Goal: Task Accomplishment & Management: Complete application form

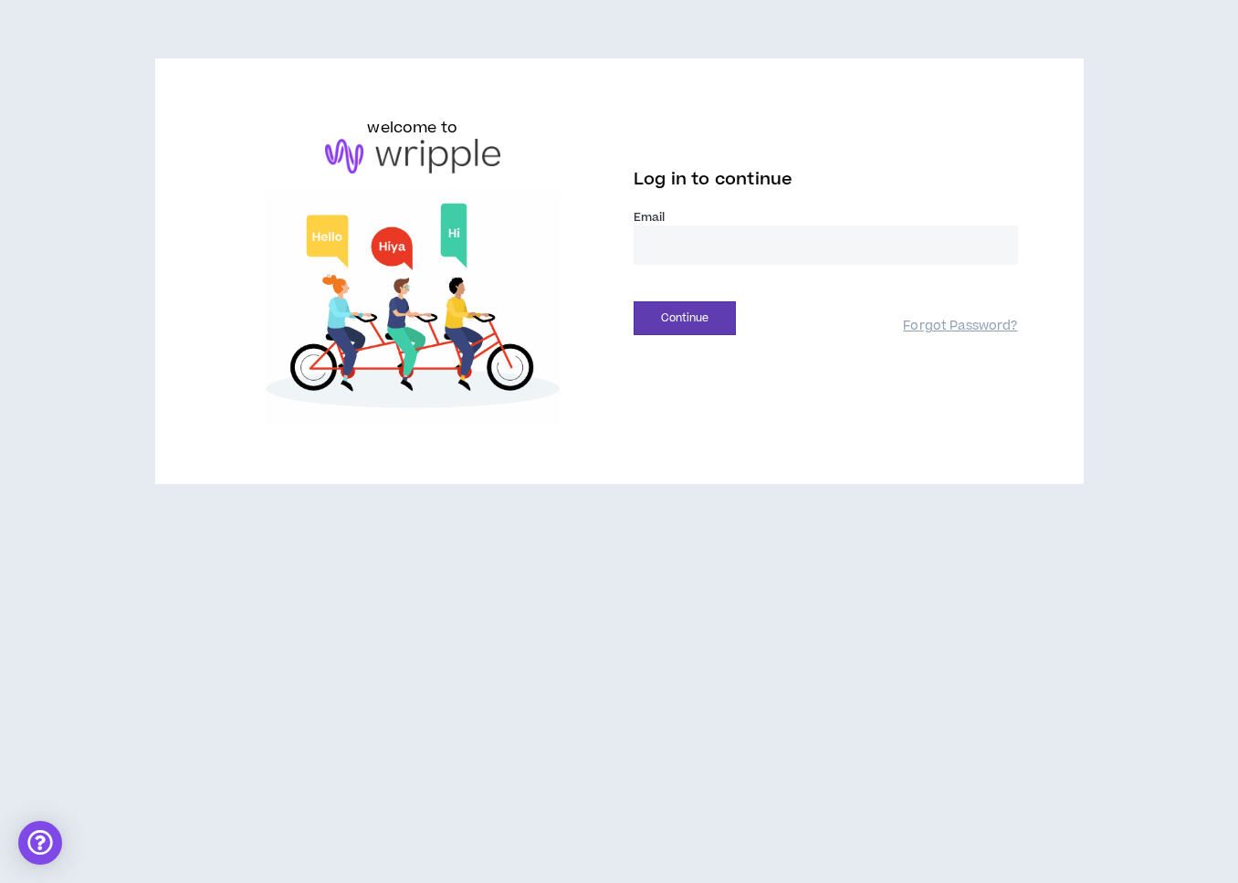
click at [661, 256] on input "email" at bounding box center [825, 244] width 384 height 39
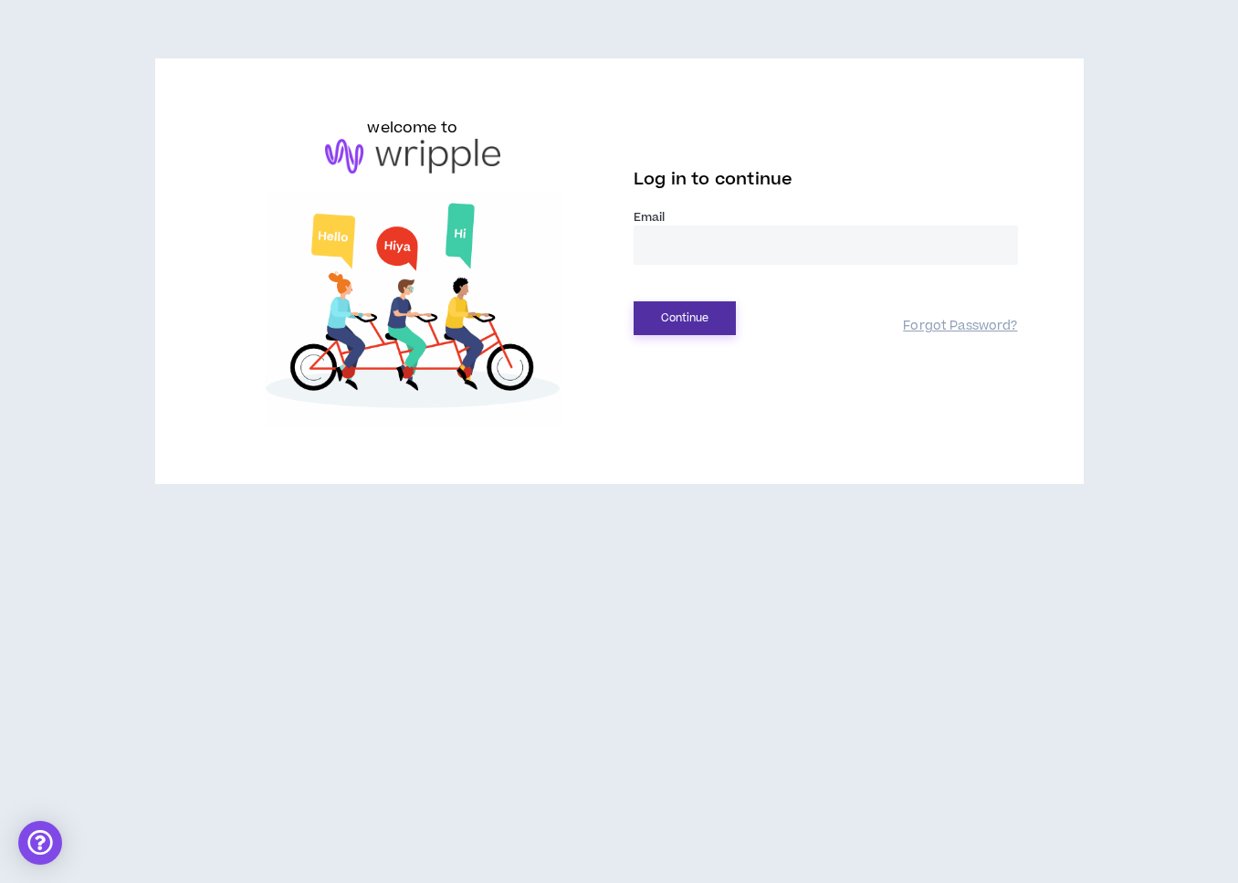
type input "**********"
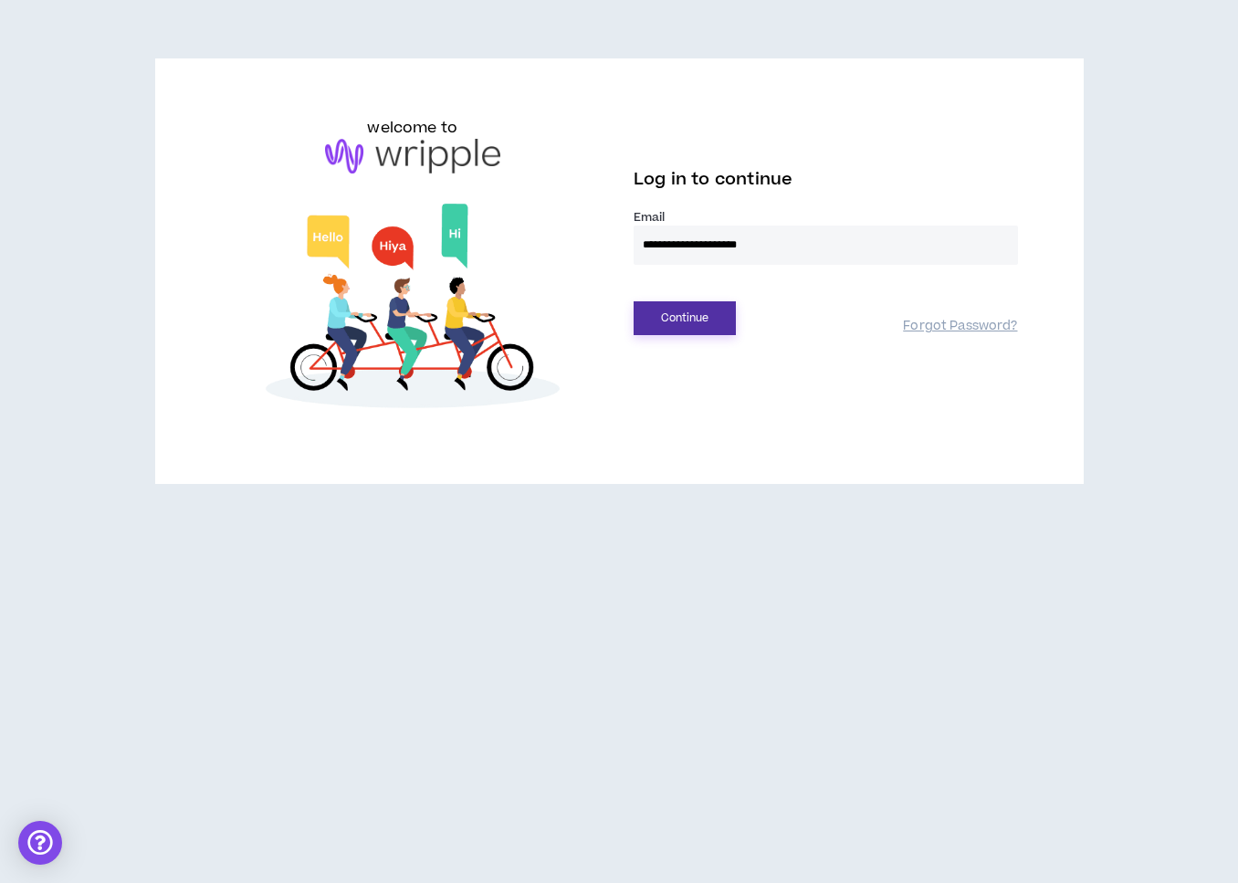
click at [708, 309] on button "Continue" at bounding box center [684, 318] width 102 height 34
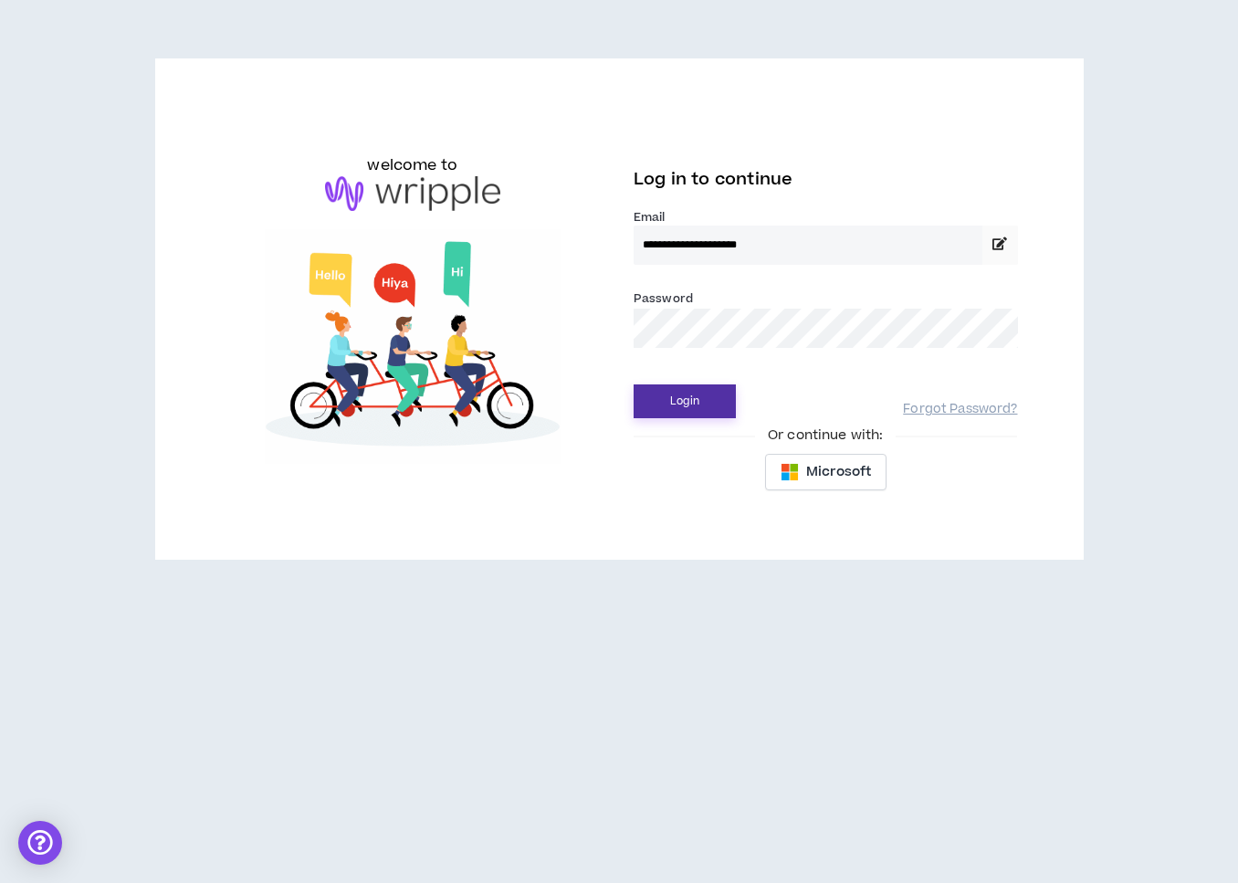
click at [707, 394] on button "Login" at bounding box center [684, 401] width 102 height 34
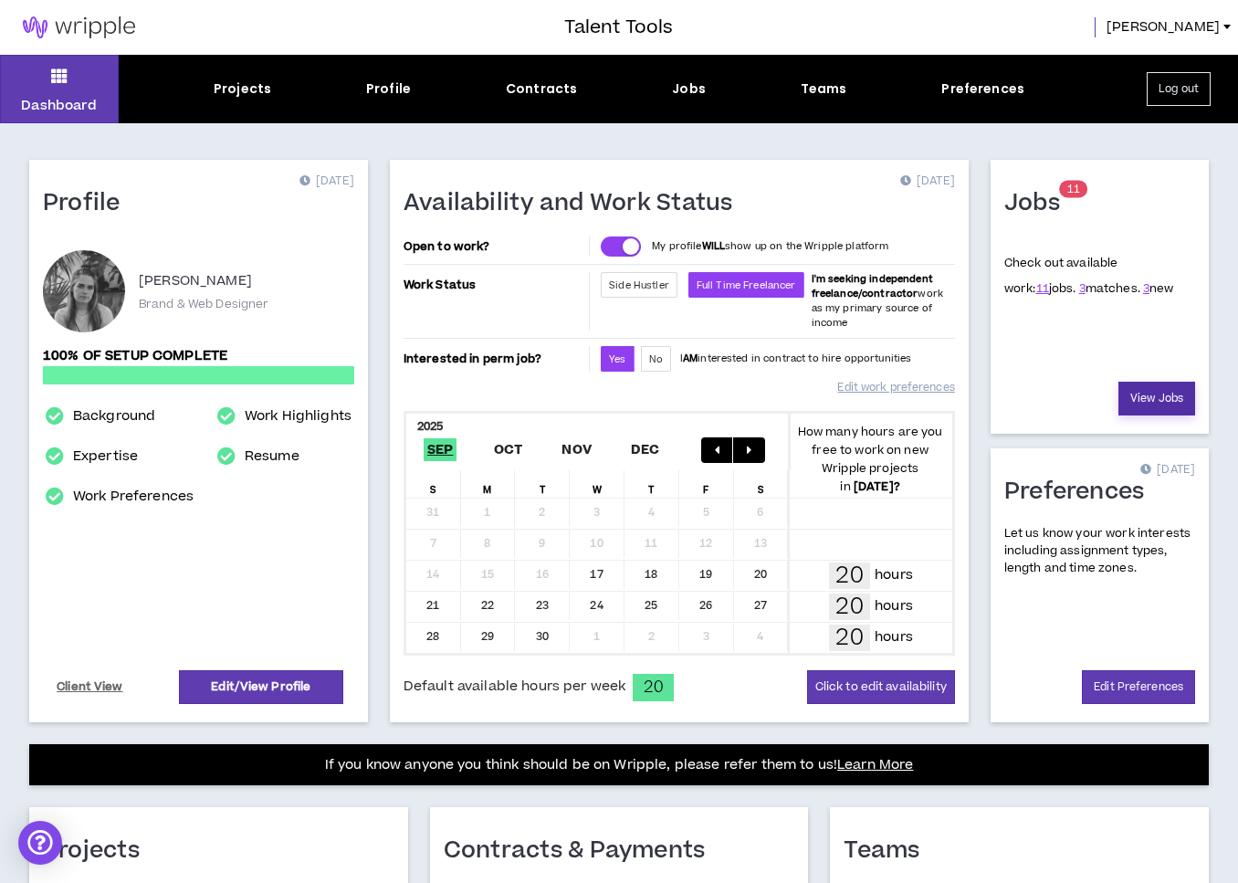
click at [1159, 382] on link "View Jobs" at bounding box center [1156, 399] width 77 height 34
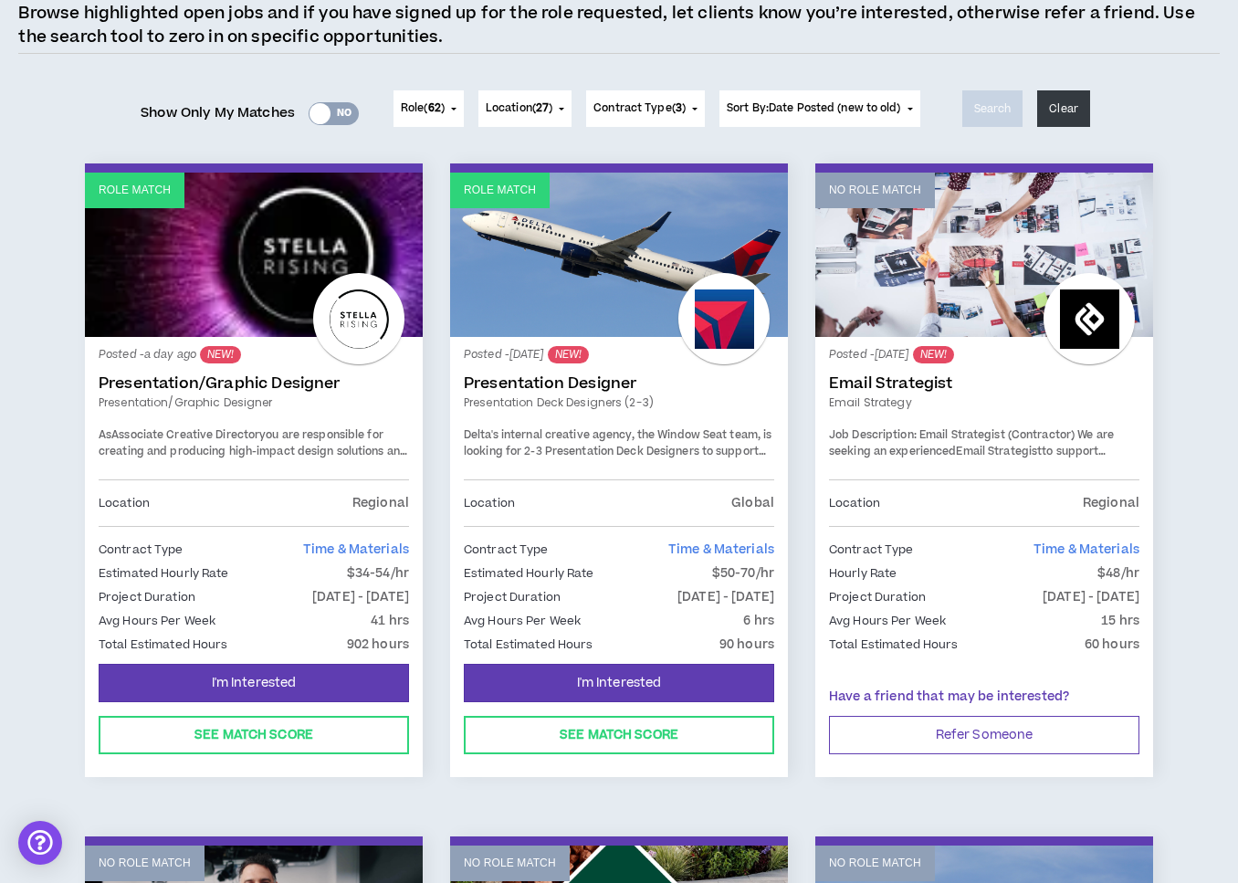
scroll to position [167, 0]
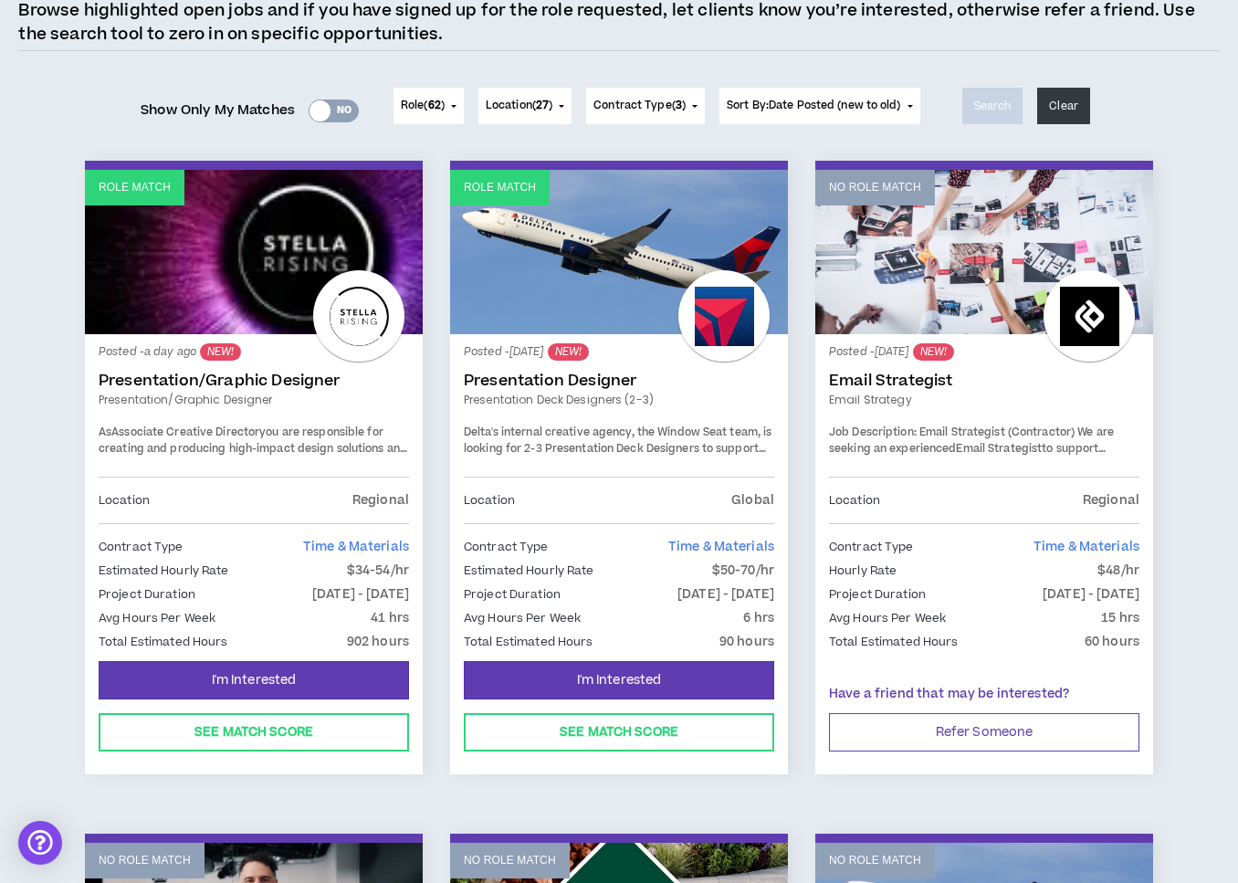
click at [560, 257] on link "Role Match" at bounding box center [619, 252] width 338 height 164
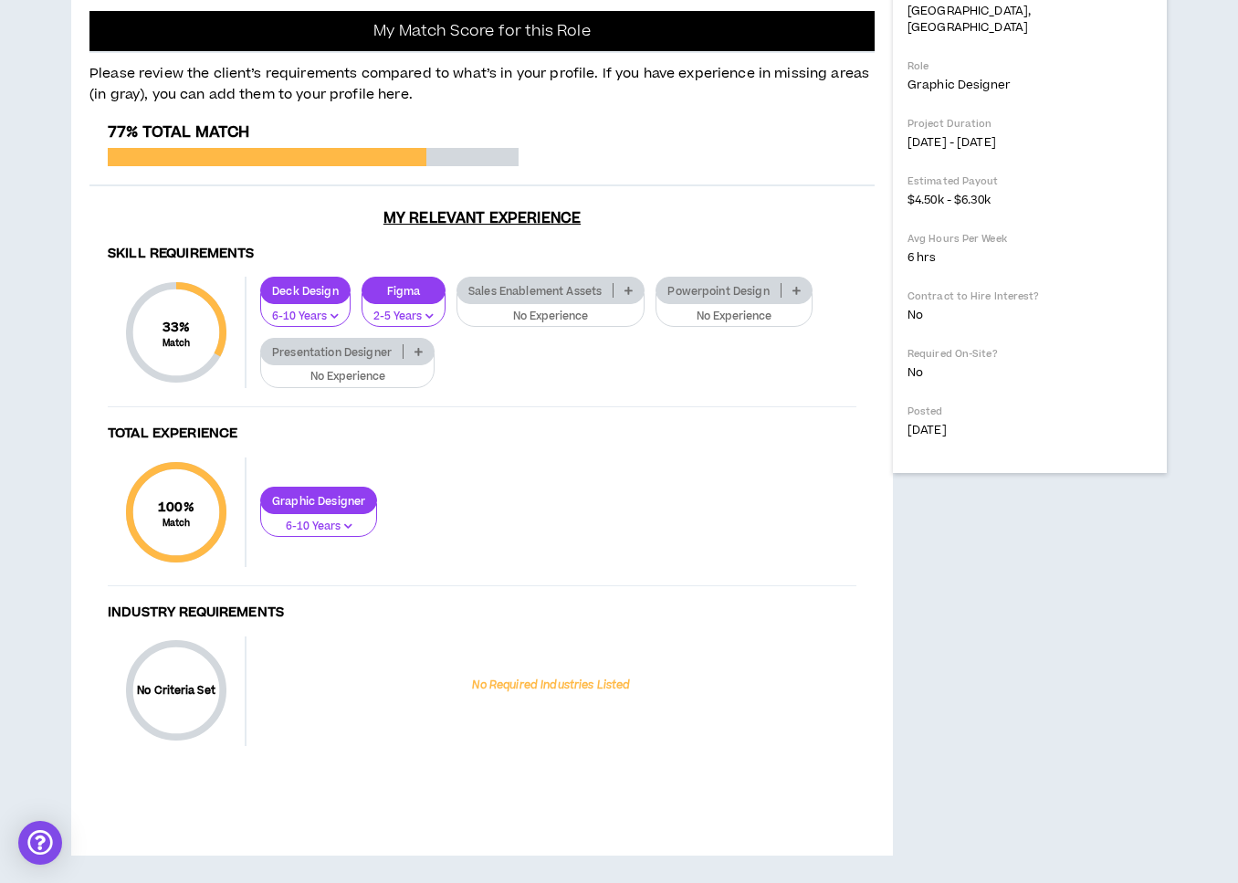
scroll to position [881, 0]
click at [420, 356] on icon at bounding box center [418, 351] width 8 height 9
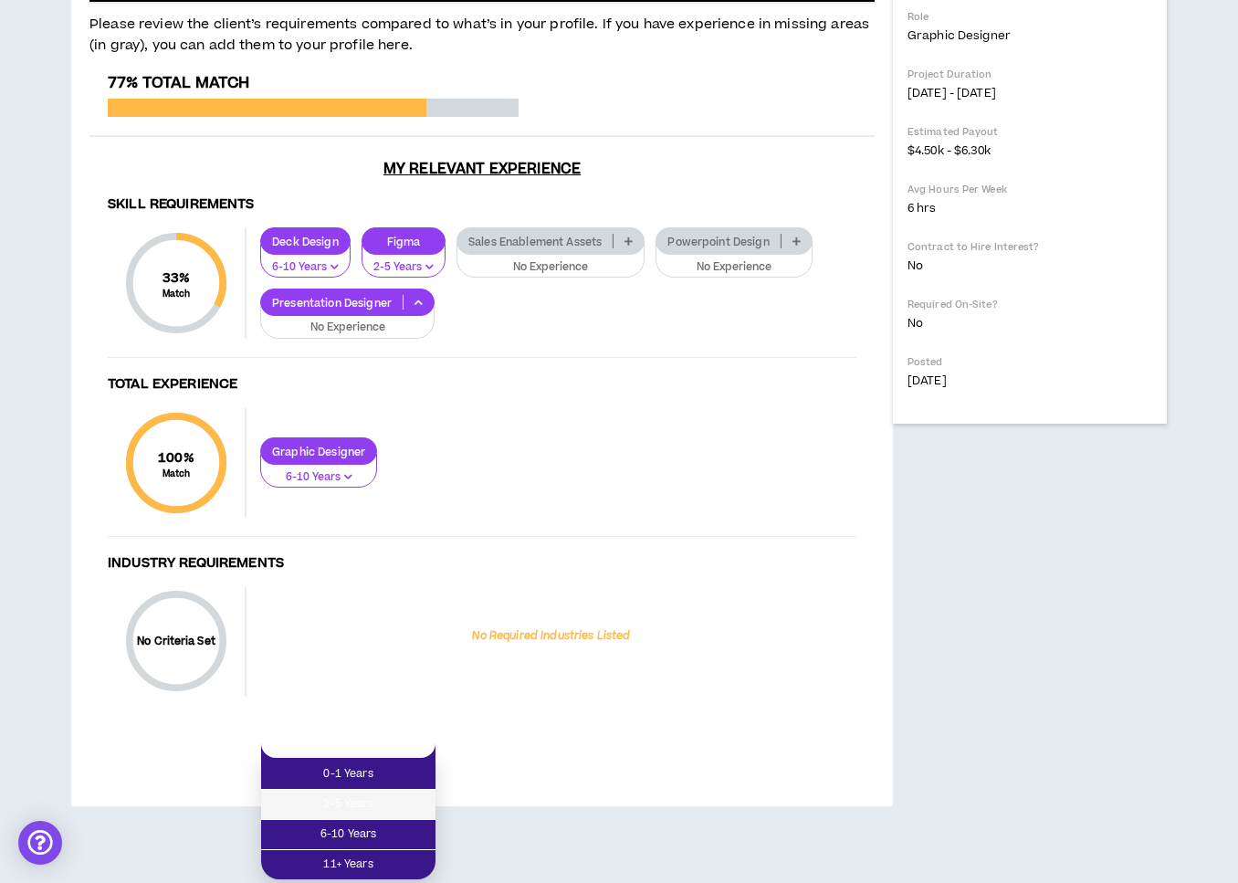
click at [382, 794] on span "2-5 Years" at bounding box center [348, 804] width 152 height 20
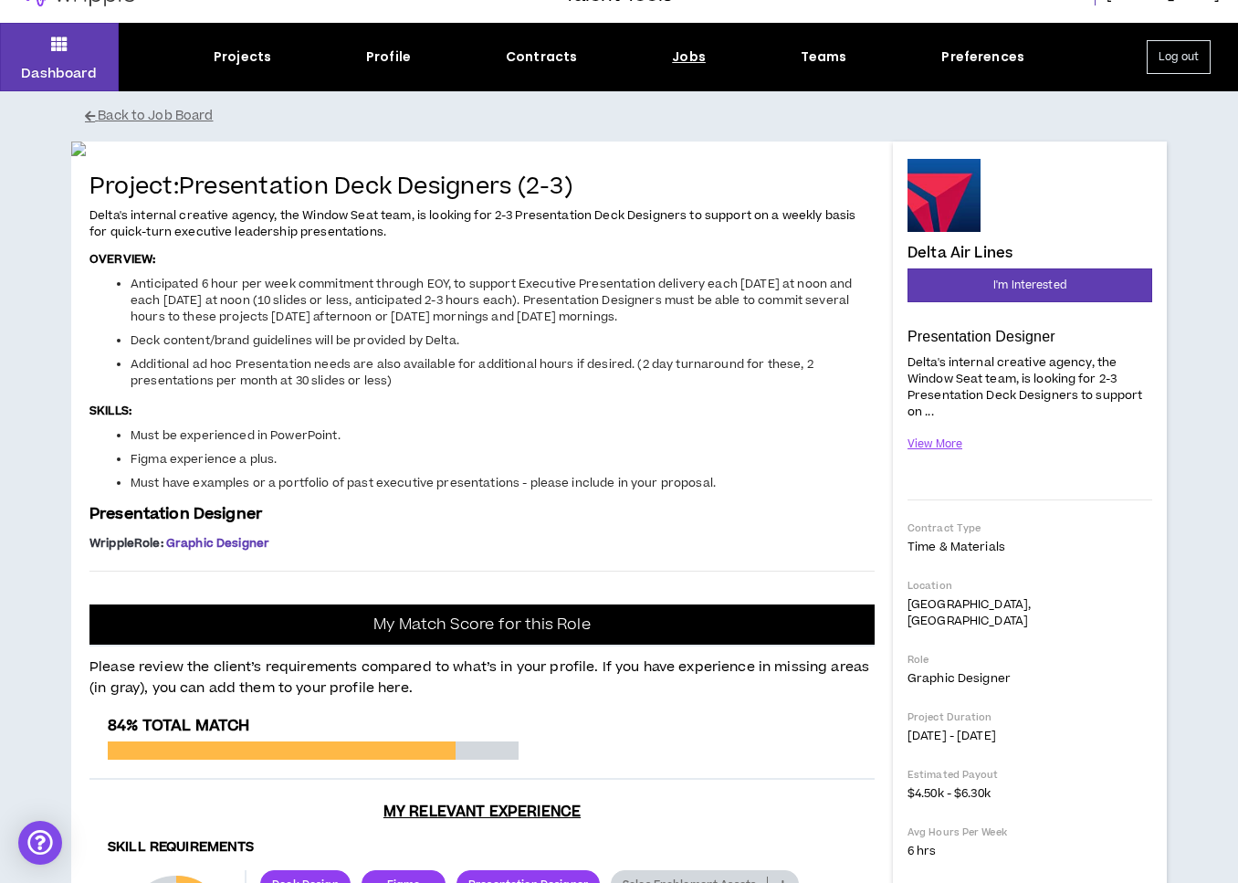
scroll to position [0, 0]
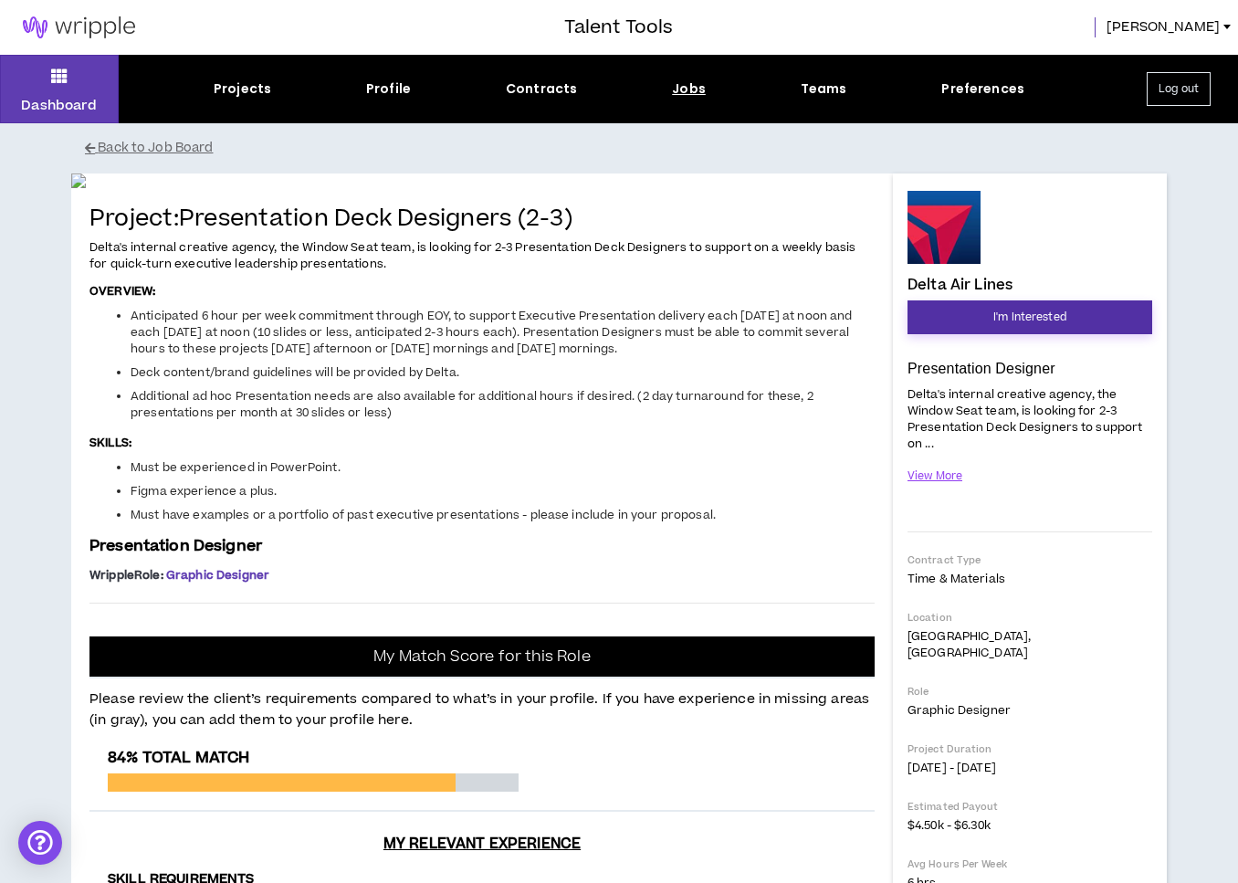
click at [980, 325] on button "I'm Interested" at bounding box center [1029, 317] width 245 height 34
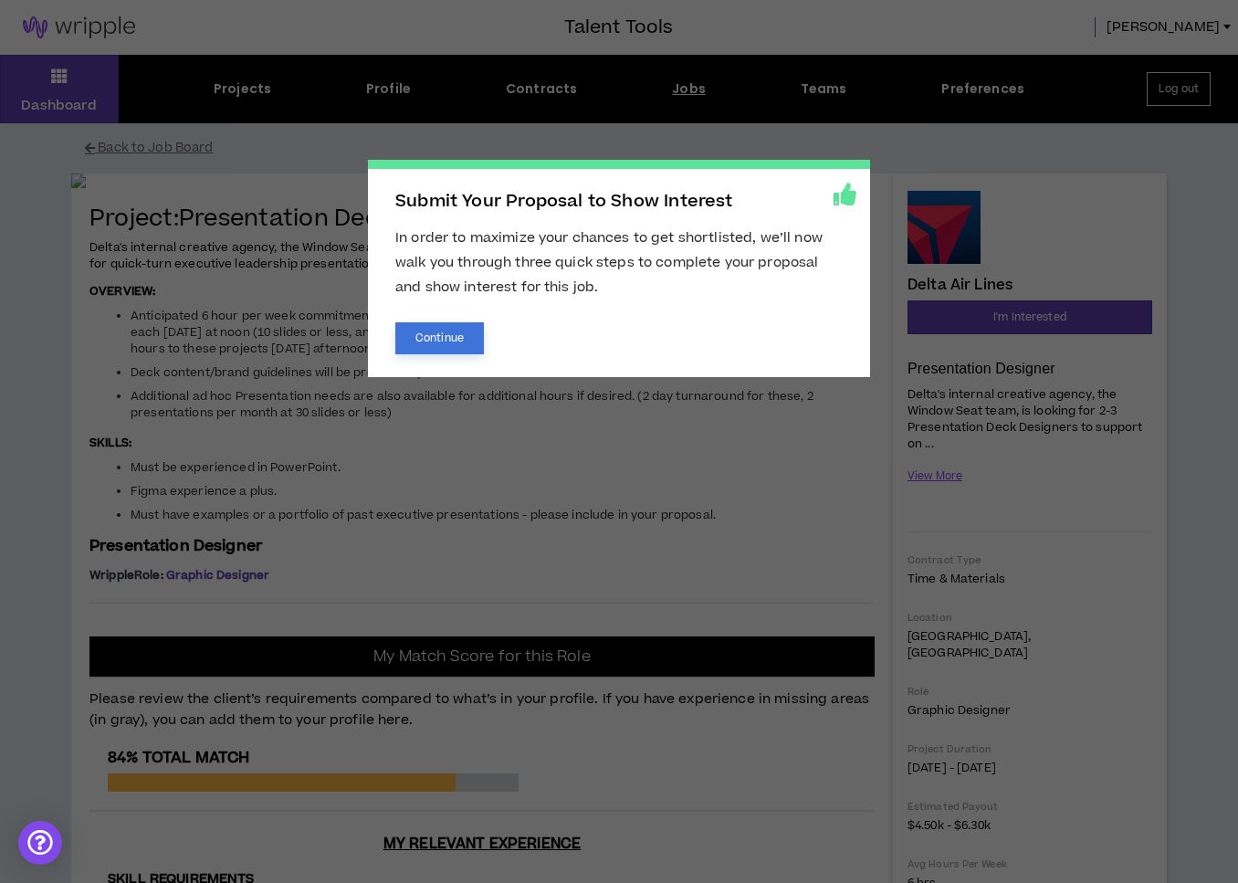
click at [441, 339] on button "Continue" at bounding box center [439, 338] width 89 height 32
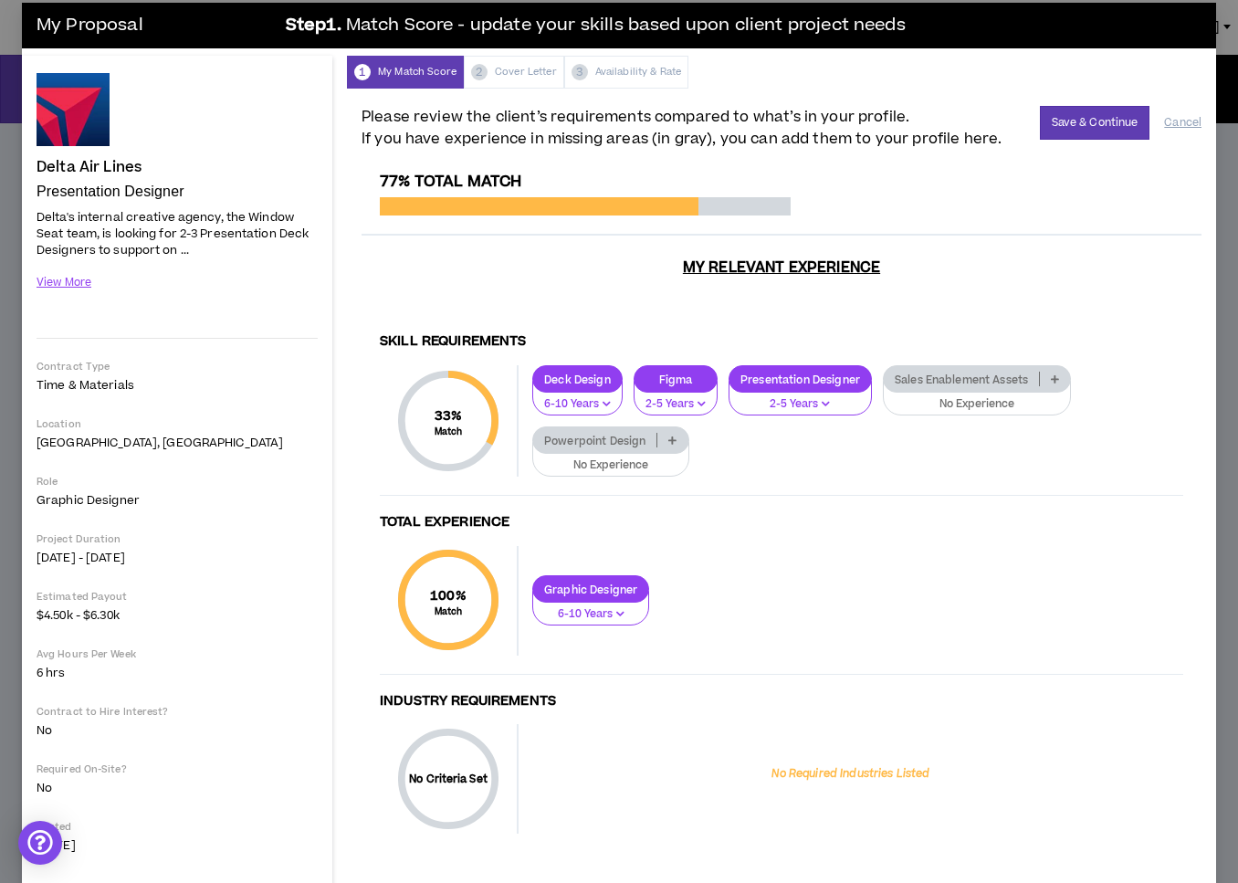
scroll to position [9, 0]
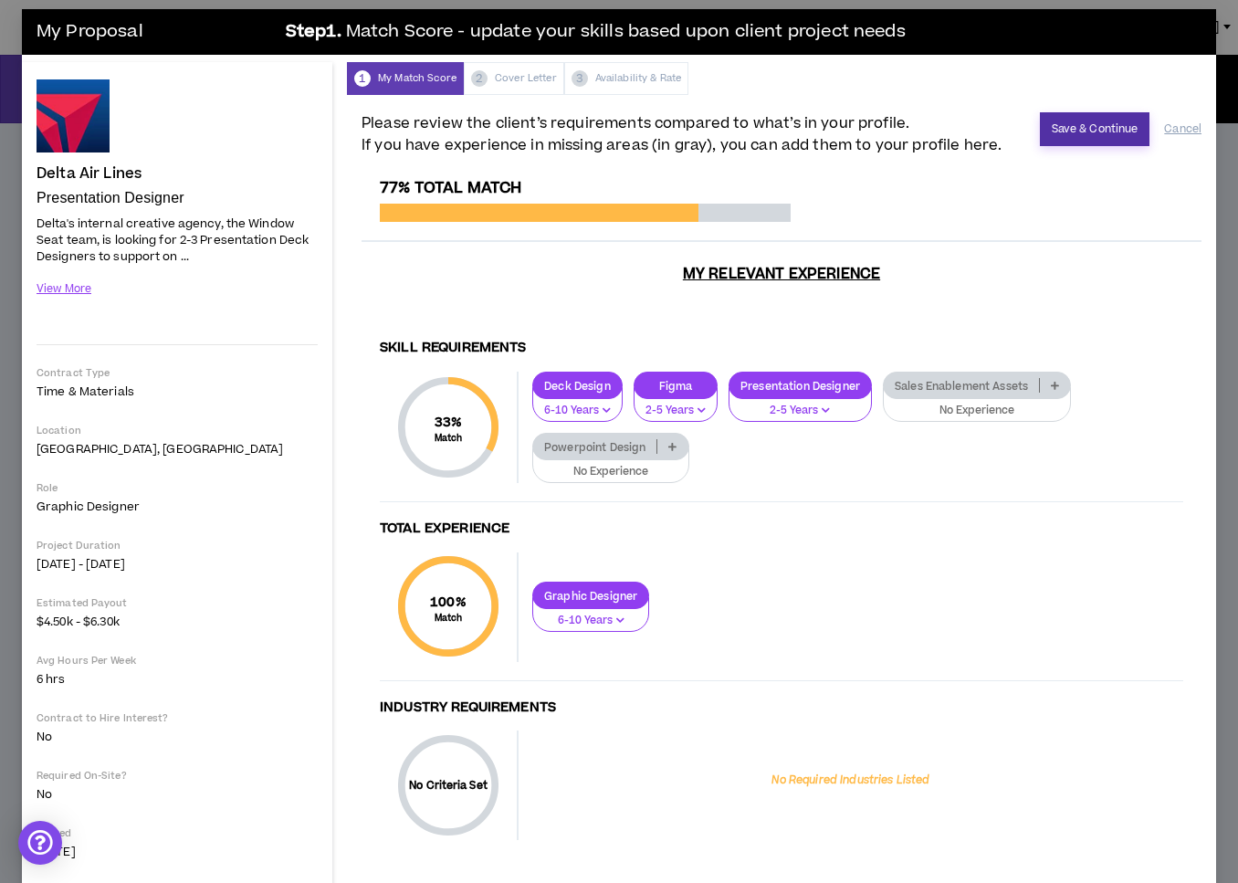
click at [1067, 128] on button "Save & Continue" at bounding box center [1095, 129] width 110 height 34
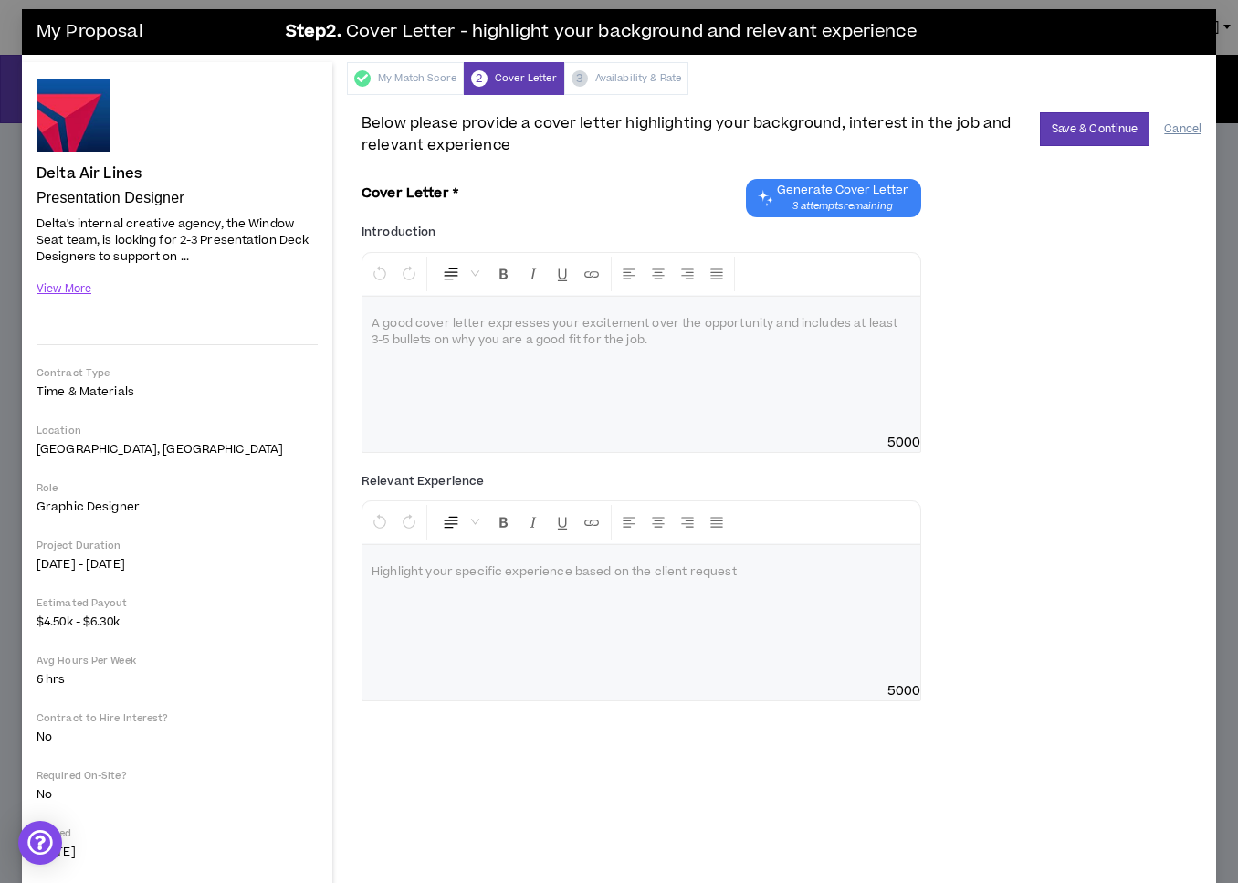
click at [1191, 120] on button "Cancel" at bounding box center [1182, 129] width 37 height 32
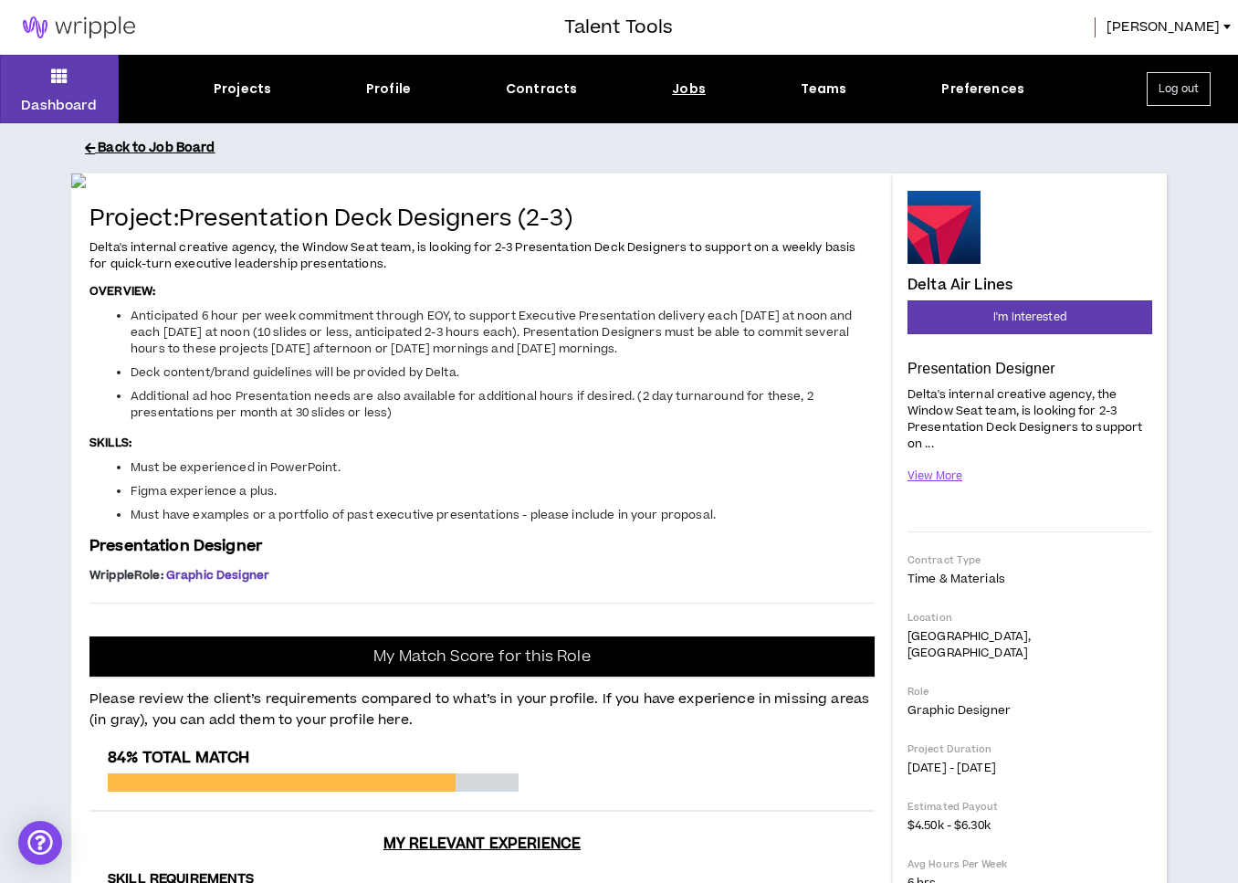
click at [138, 137] on button "Back to Job Board" at bounding box center [632, 148] width 1095 height 32
click at [182, 147] on button "Back to Job Board" at bounding box center [632, 148] width 1095 height 32
click at [684, 93] on div "Jobs" at bounding box center [689, 88] width 34 height 19
click at [690, 86] on div "Jobs" at bounding box center [689, 88] width 34 height 19
click at [123, 142] on button "Back to Job Board" at bounding box center [632, 148] width 1095 height 32
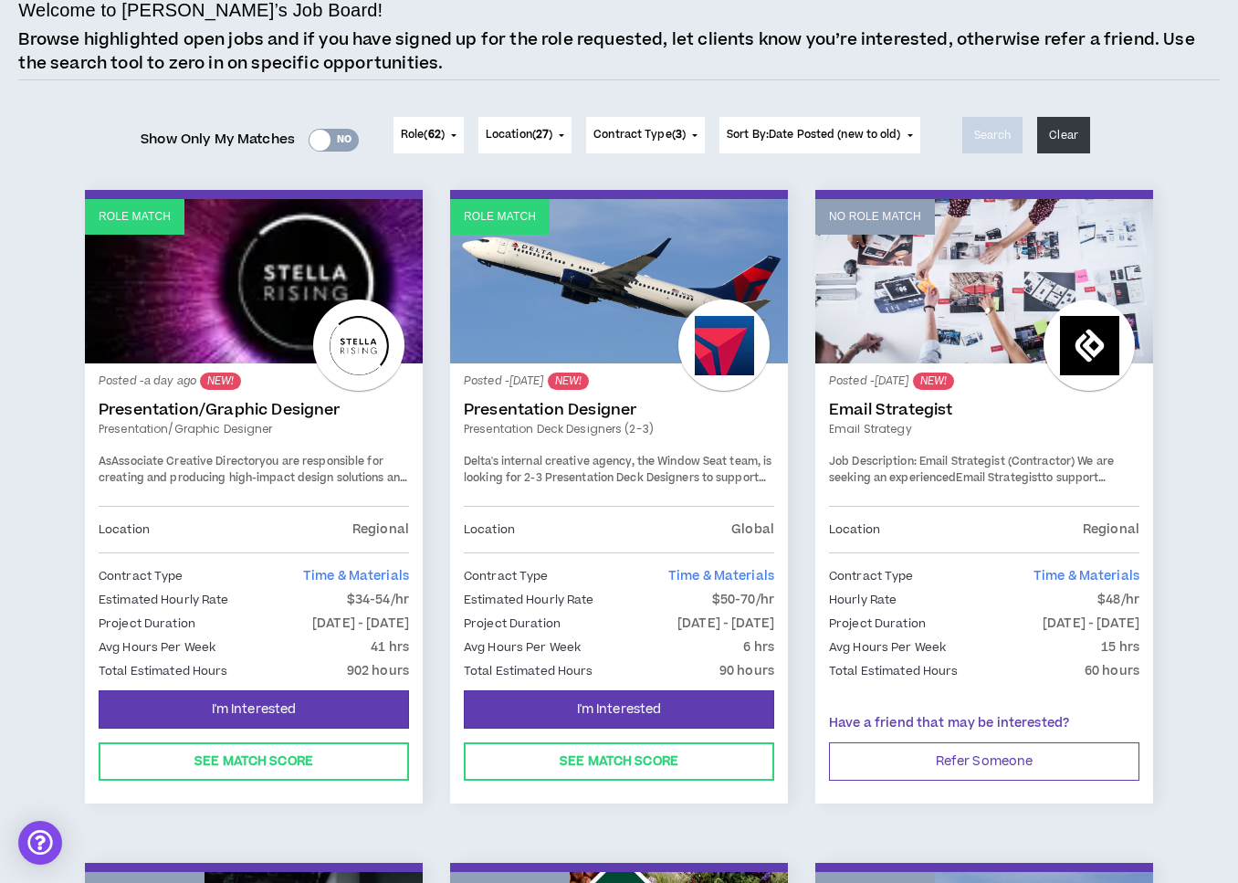
scroll to position [125, 0]
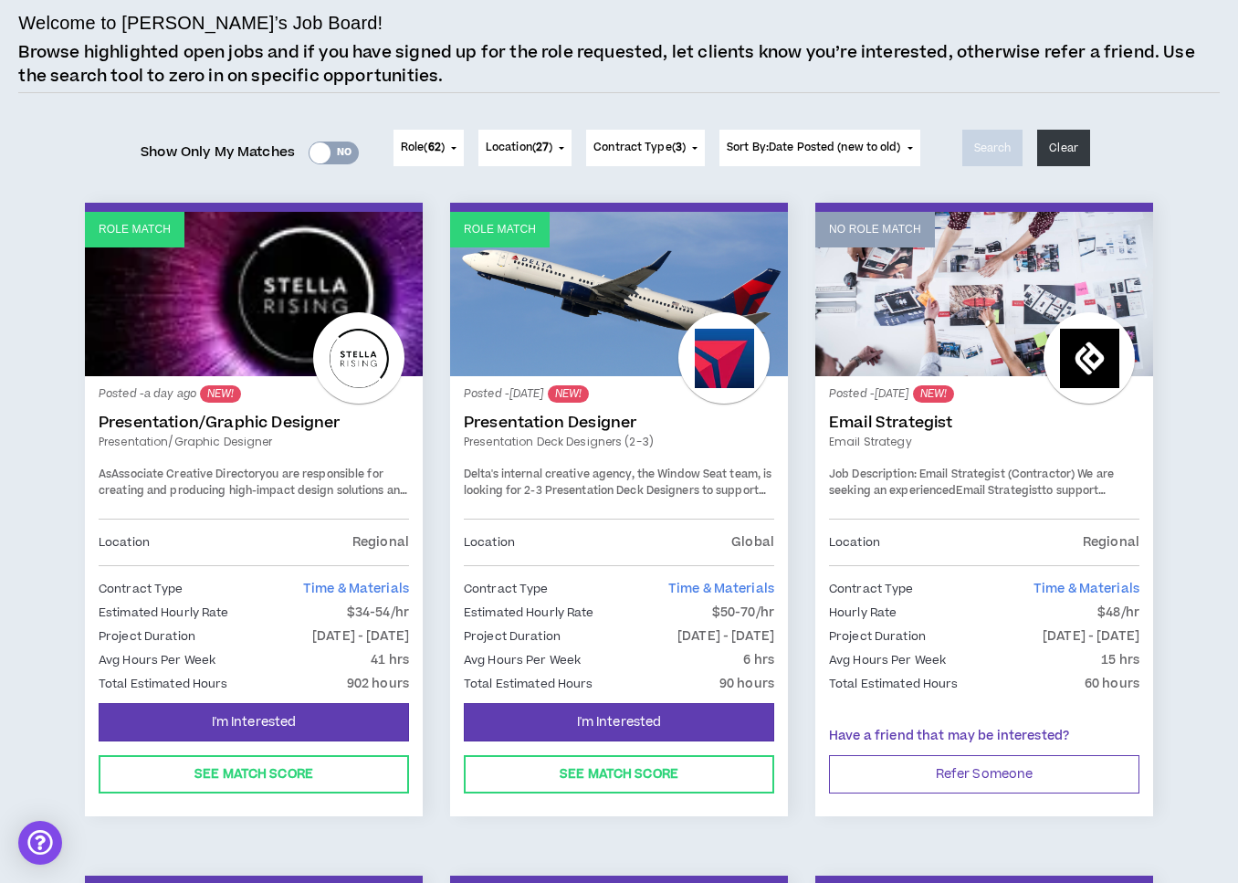
click at [664, 140] on span "Contract Type ( 3 )" at bounding box center [639, 148] width 92 height 16
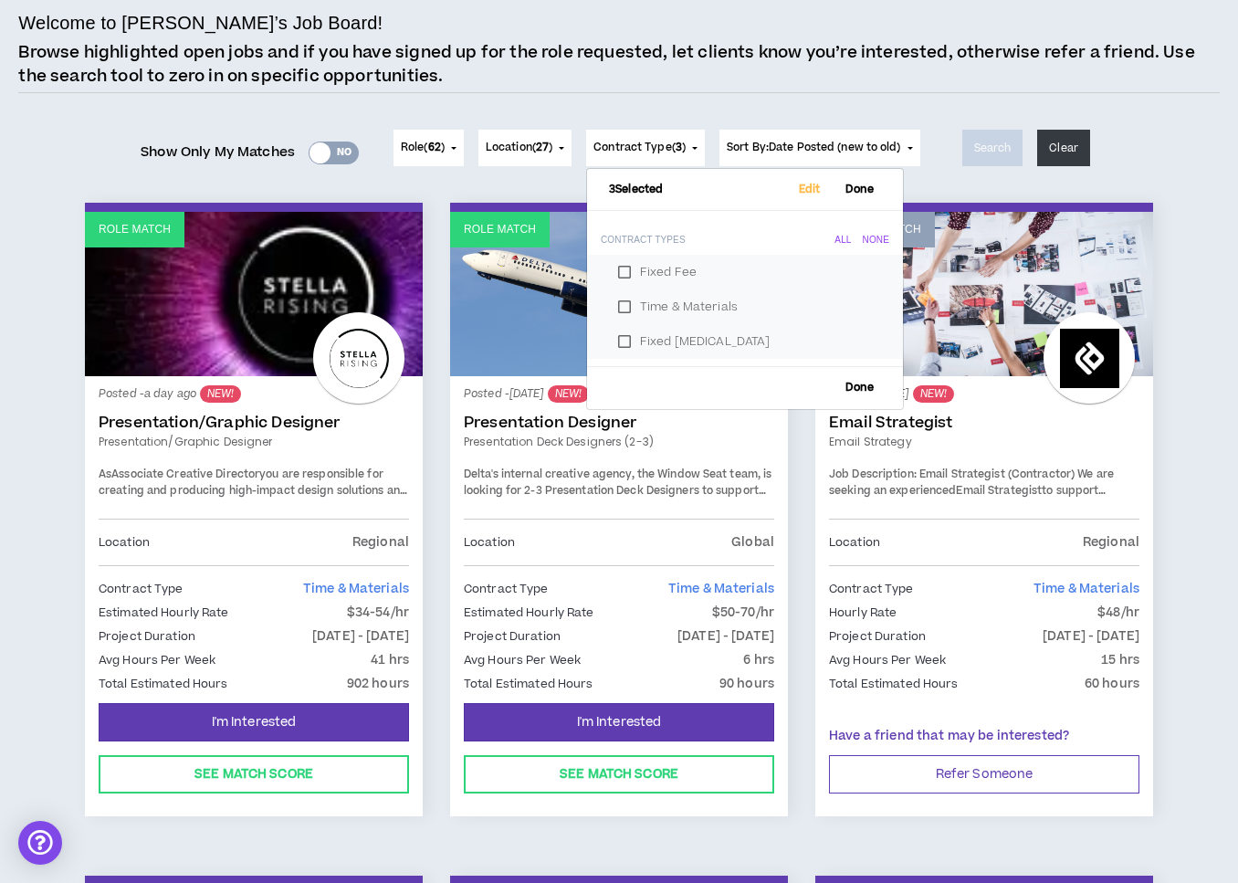
scroll to position [126, 0]
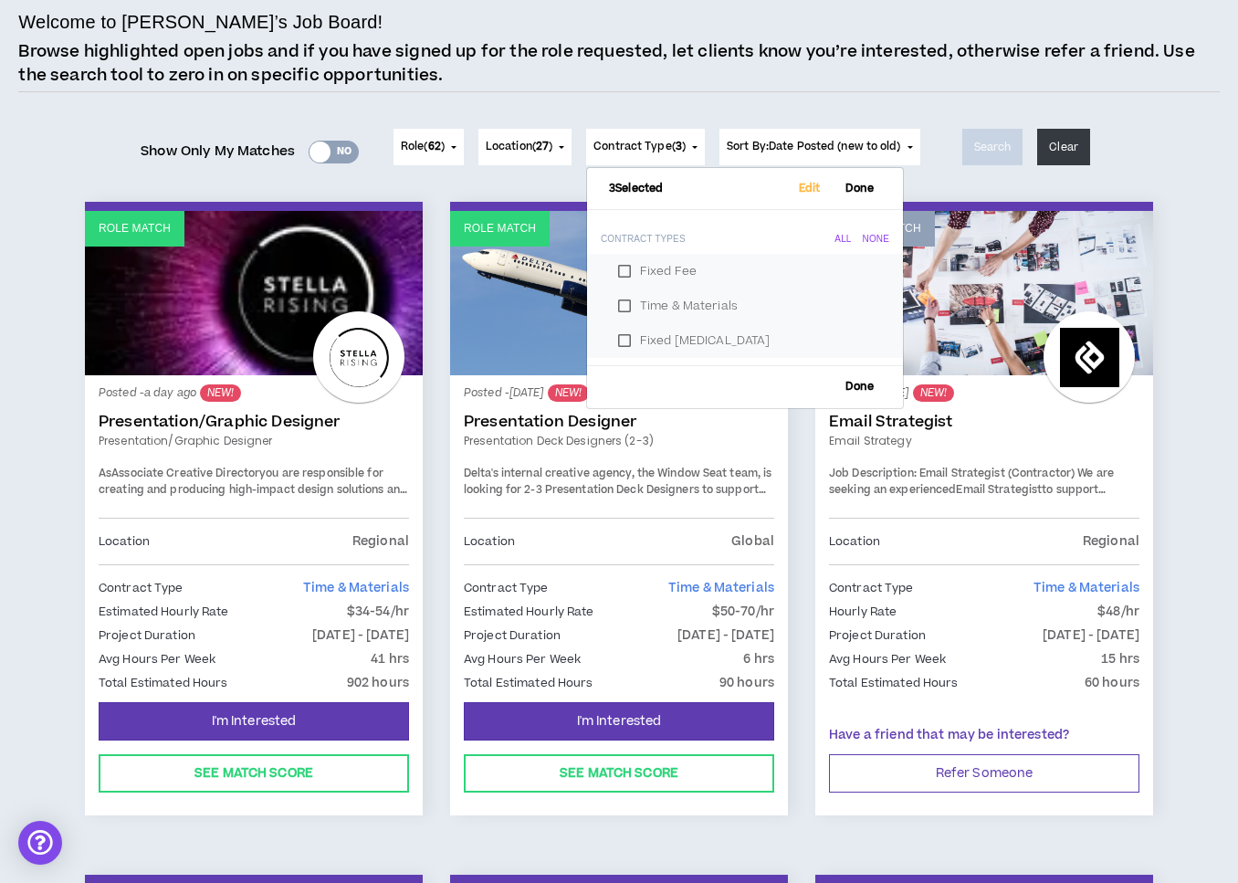
click at [547, 139] on span "Location ( 27 )" at bounding box center [519, 147] width 67 height 16
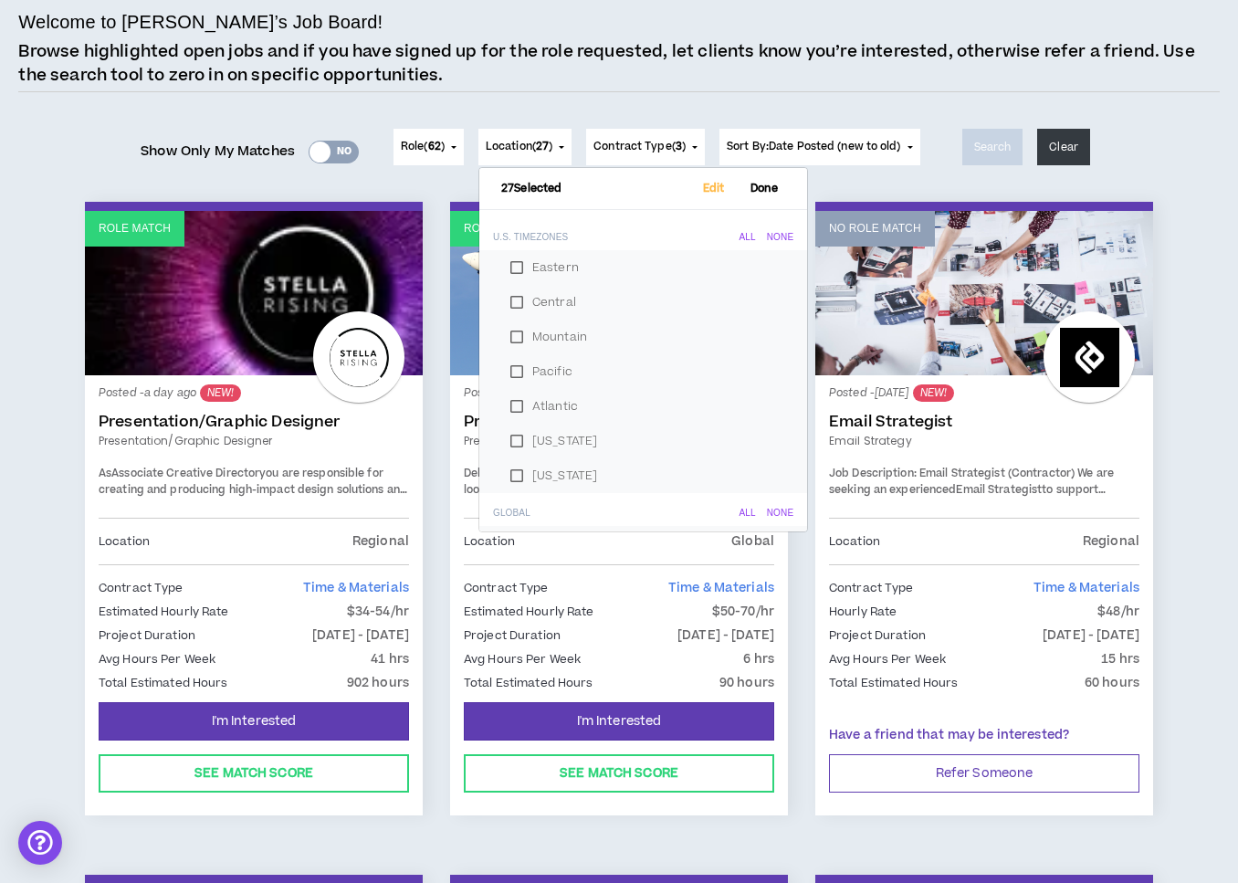
click at [440, 140] on span "Role ( 62 )" at bounding box center [423, 147] width 44 height 16
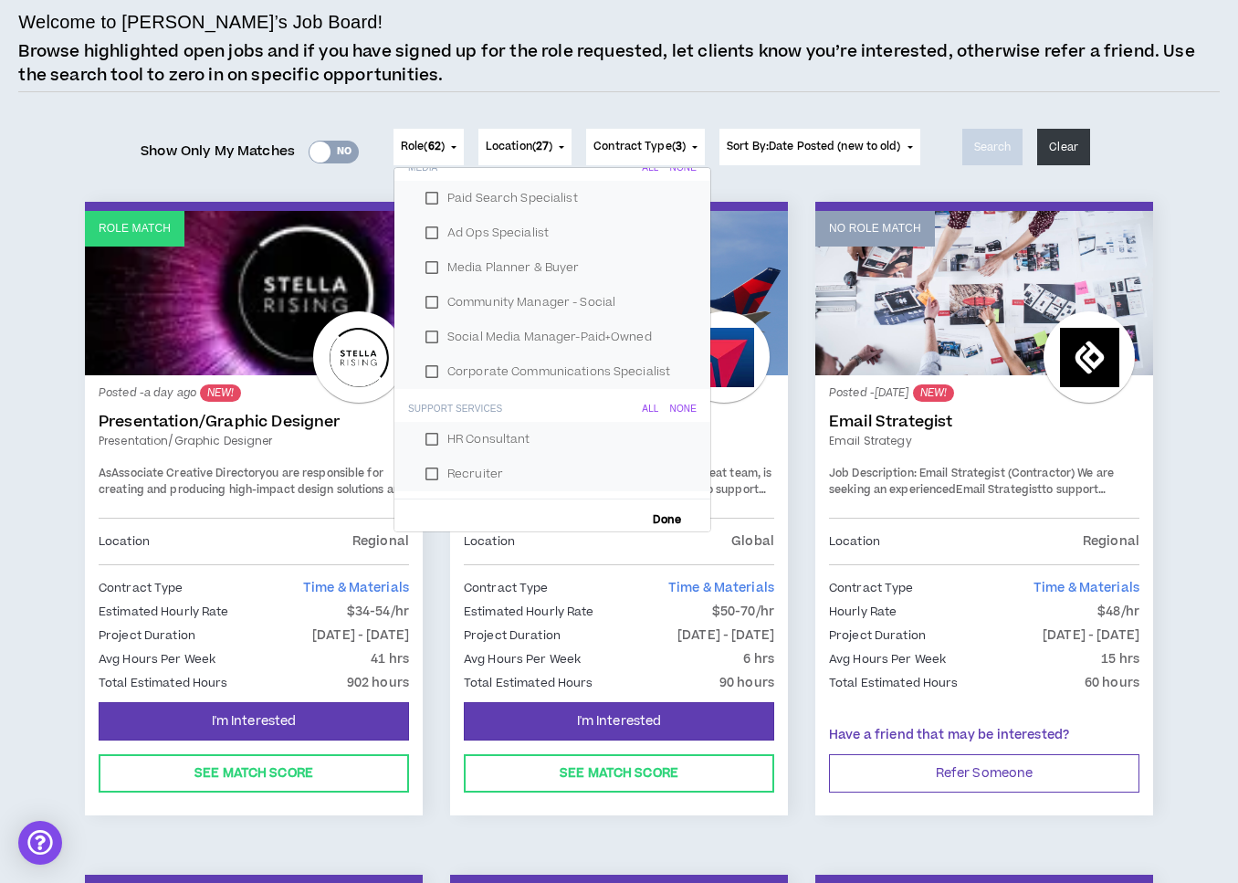
scroll to position [2117, 0]
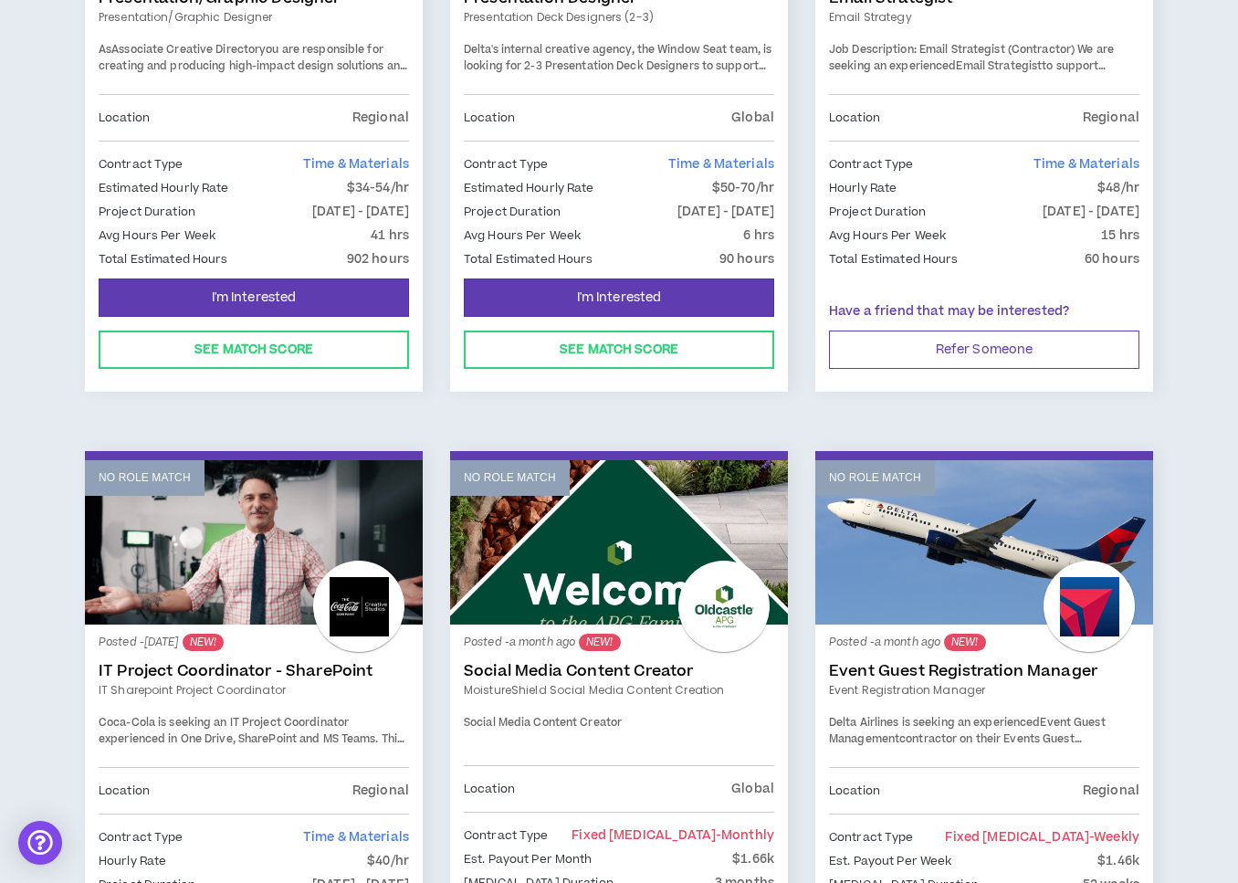
scroll to position [0, 0]
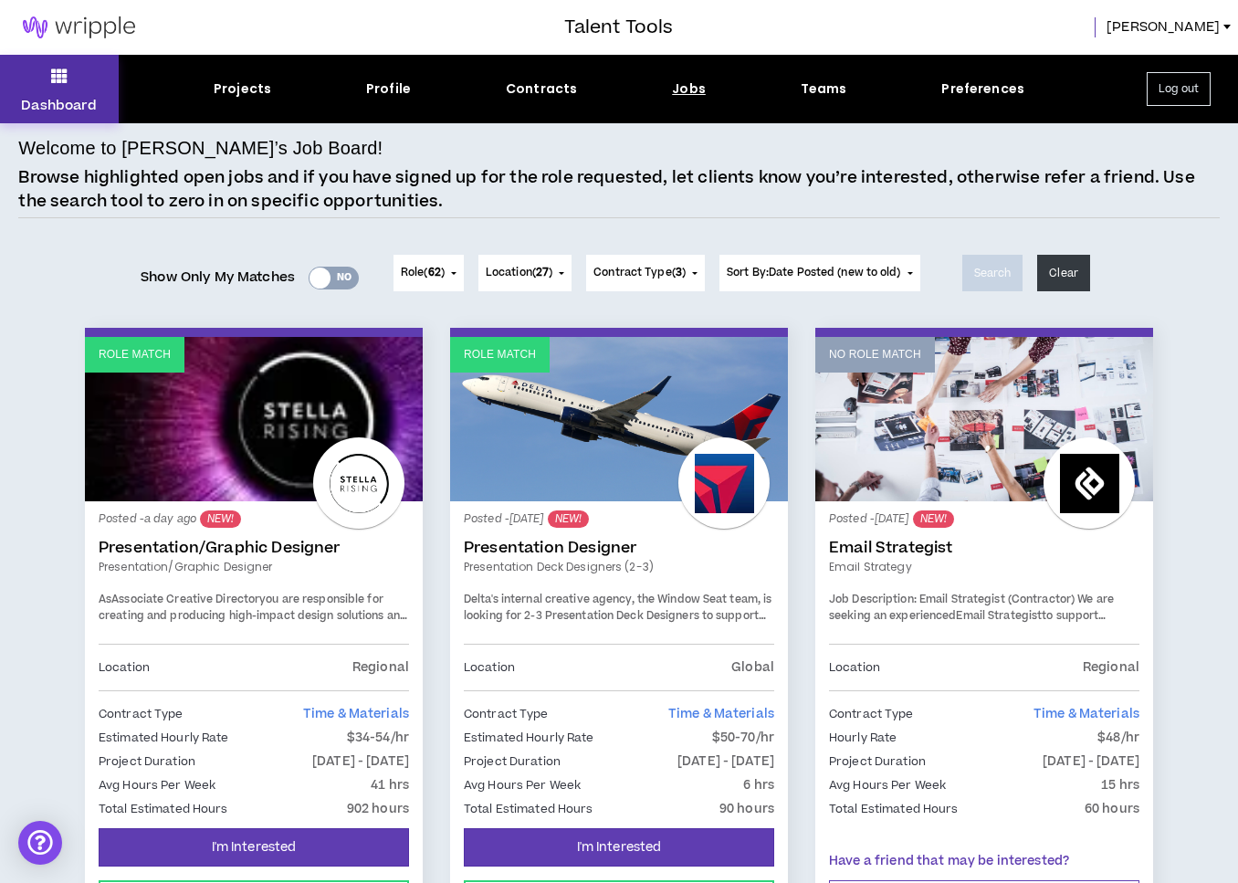
click at [50, 93] on button "Dashboard" at bounding box center [59, 89] width 119 height 68
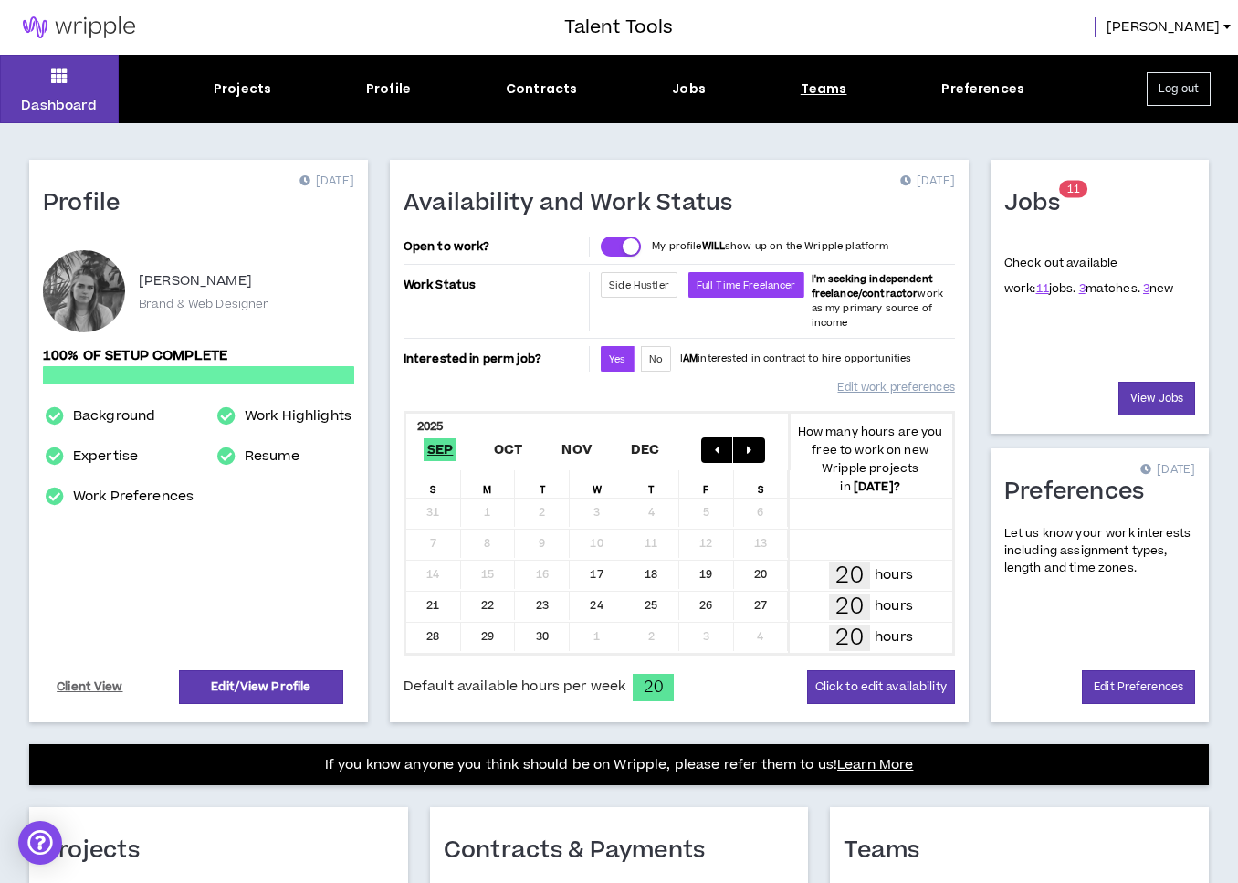
click at [825, 96] on div "Teams" at bounding box center [824, 88] width 47 height 19
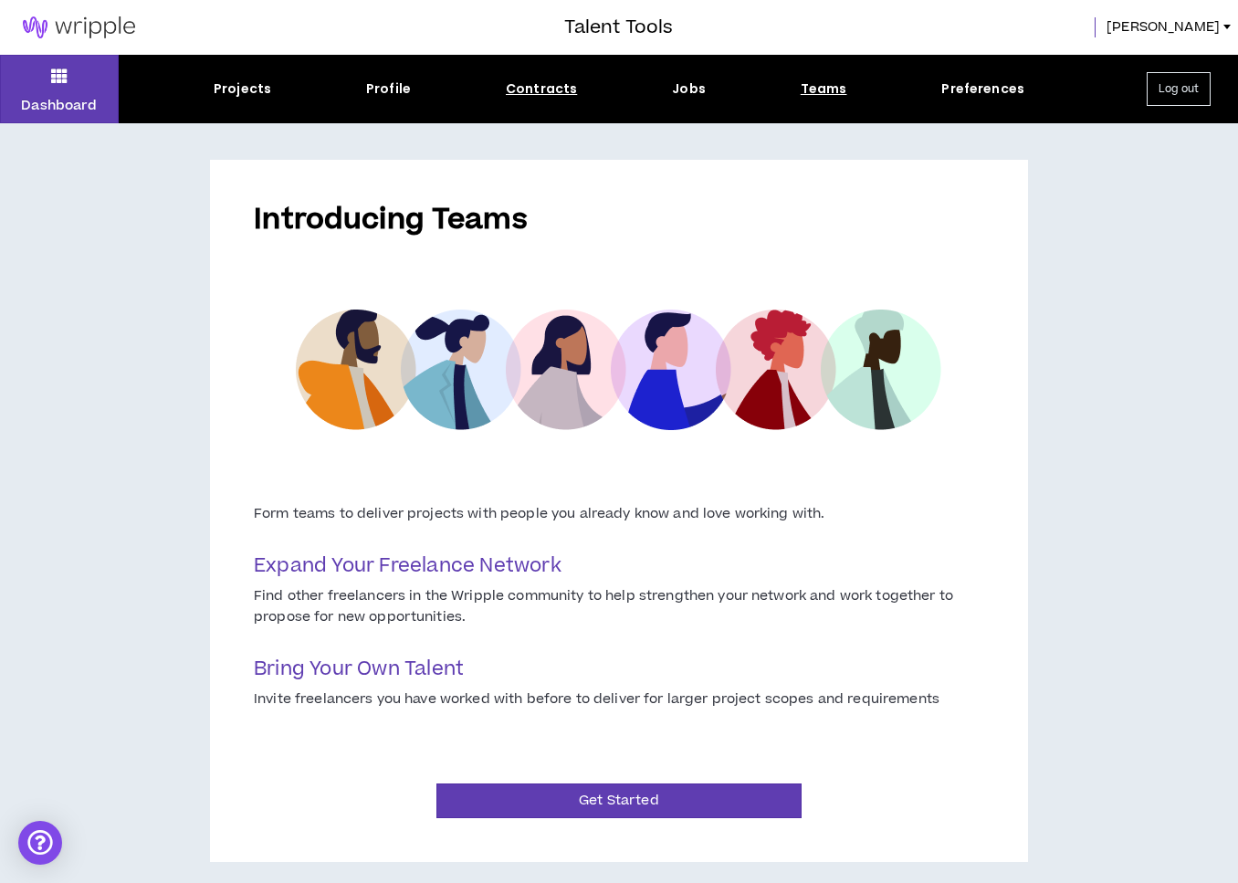
click at [527, 89] on div "Contracts" at bounding box center [541, 88] width 71 height 19
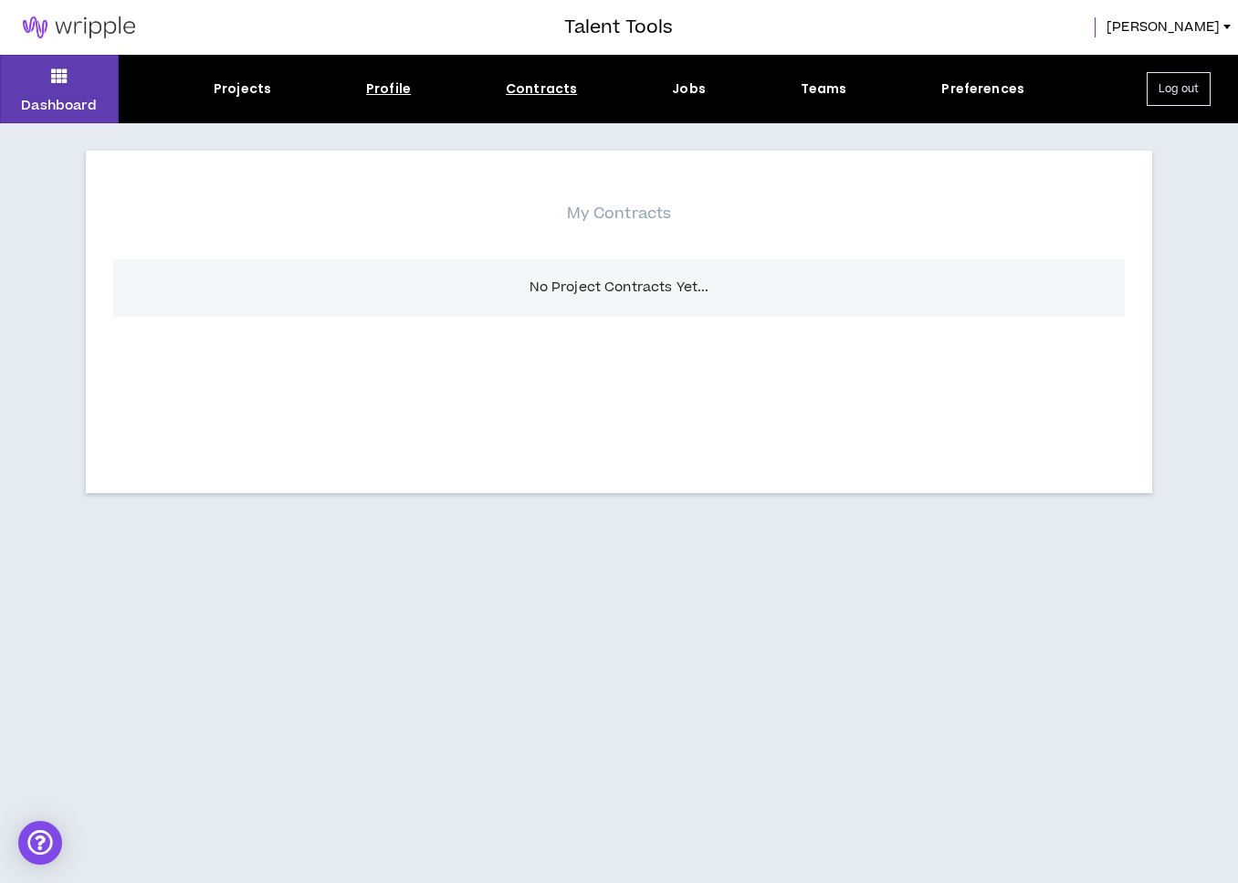
click at [381, 91] on div "Profile" at bounding box center [388, 88] width 45 height 19
select select "*"
select select "US"
select select "*******"
select select "*"
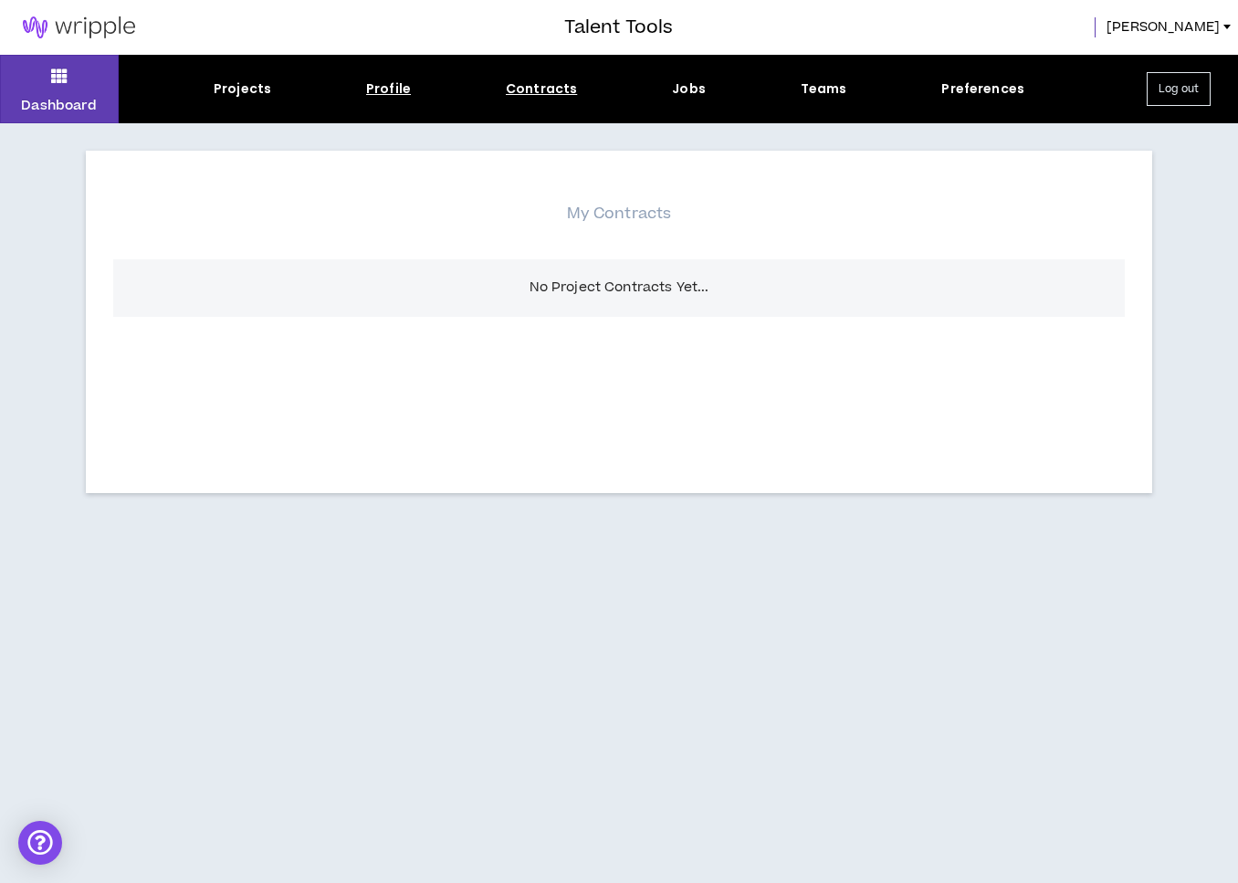
select select "**********"
select select "*****"
select select "**********"
click at [236, 86] on div "Projects" at bounding box center [243, 88] width 58 height 19
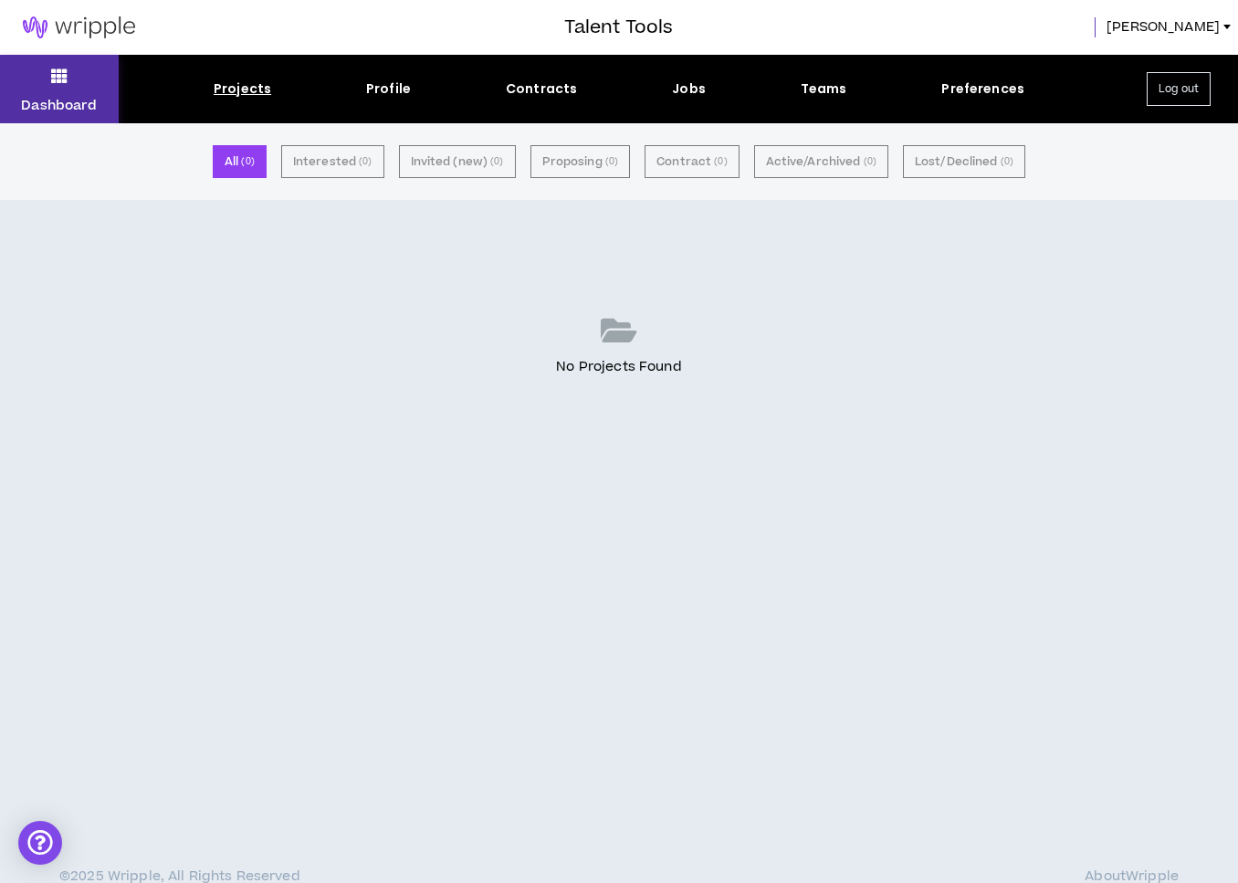
click at [40, 93] on button "Dashboard" at bounding box center [59, 89] width 119 height 68
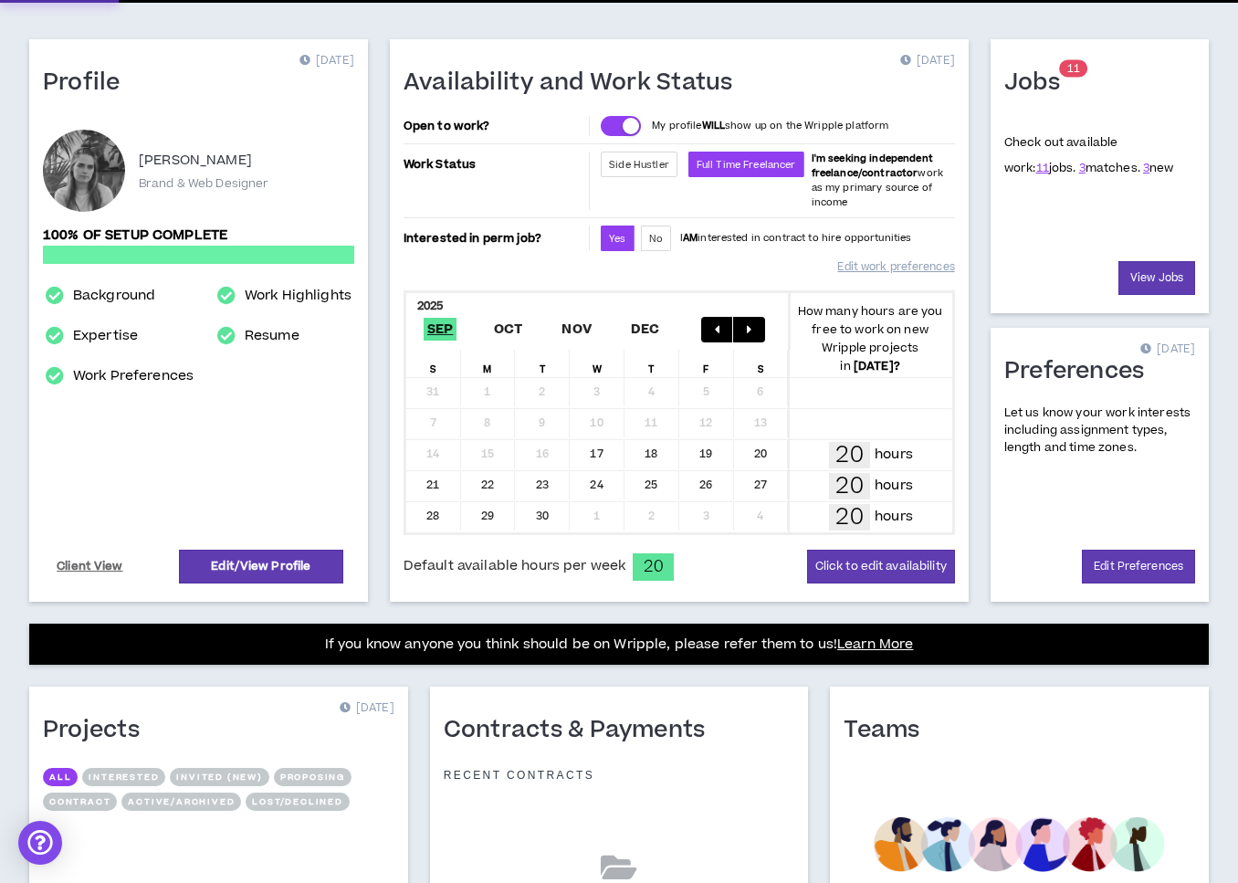
scroll to position [350, 0]
